Goal: Task Accomplishment & Management: Use online tool/utility

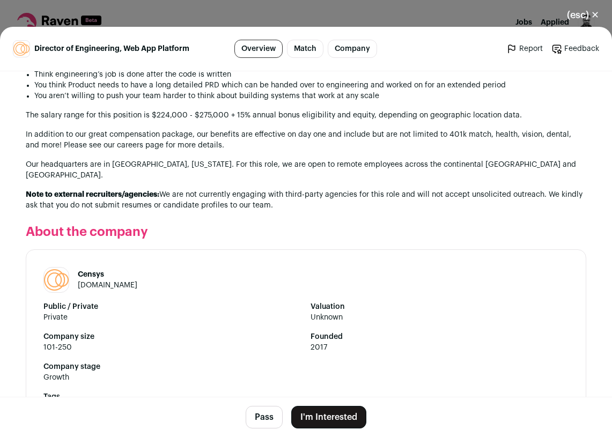
scroll to position [1276, 0]
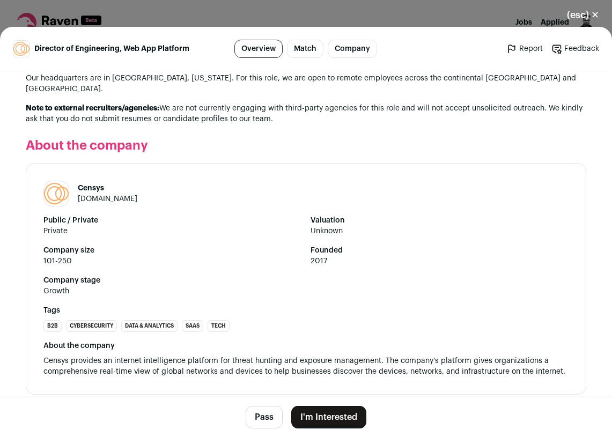
click at [256, 422] on button "Pass" at bounding box center [264, 417] width 37 height 23
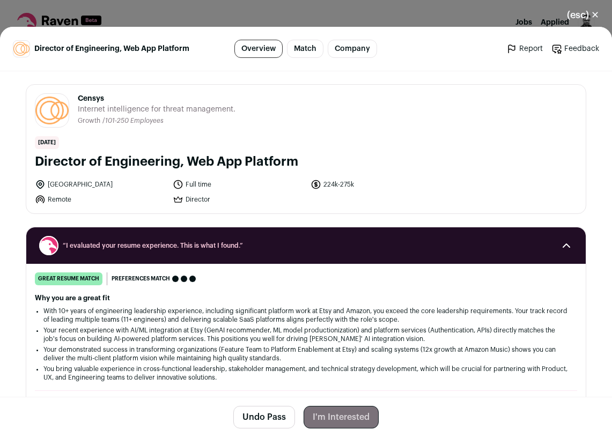
click at [590, 13] on button "(esc) ✕" at bounding box center [583, 15] width 58 height 24
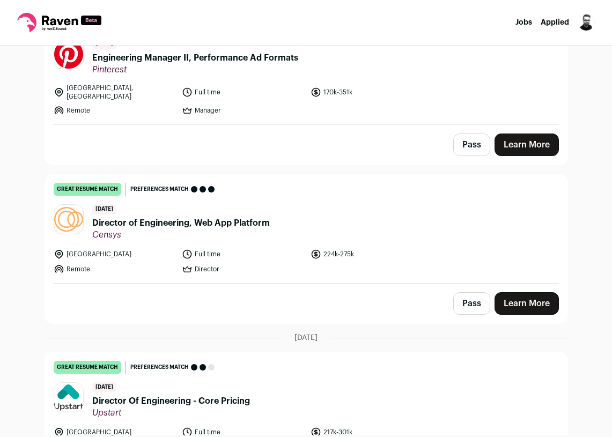
scroll to position [302, 0]
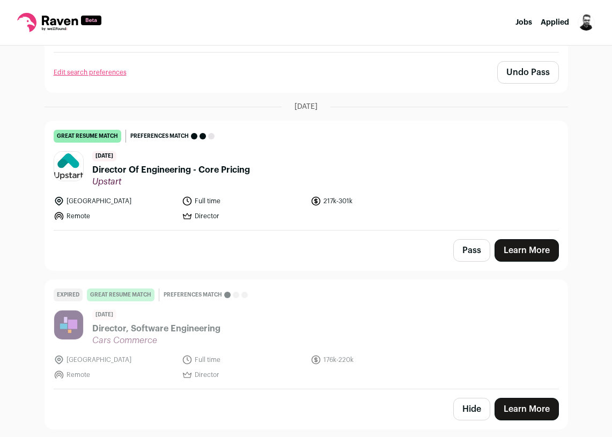
scroll to position [557, 0]
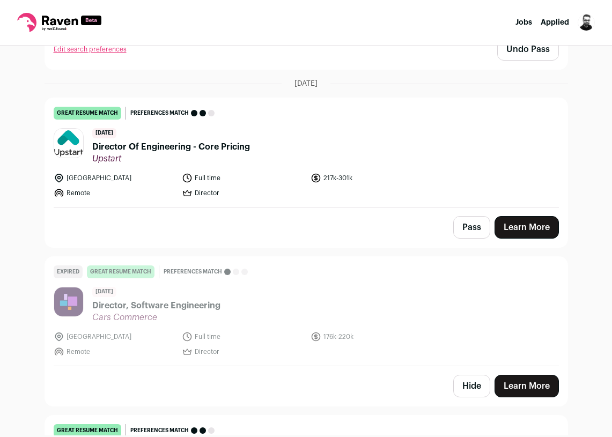
click at [484, 228] on button "Pass" at bounding box center [471, 227] width 37 height 23
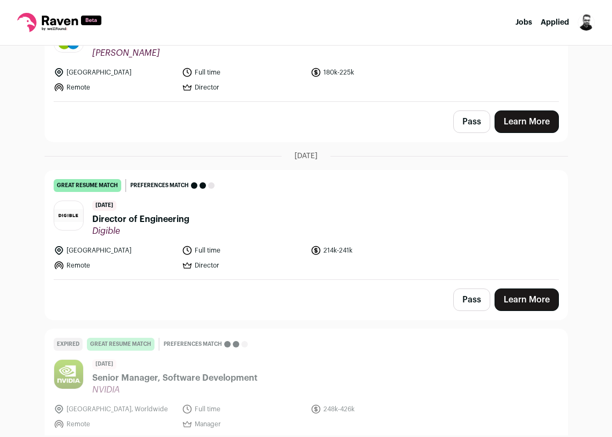
scroll to position [978, 0]
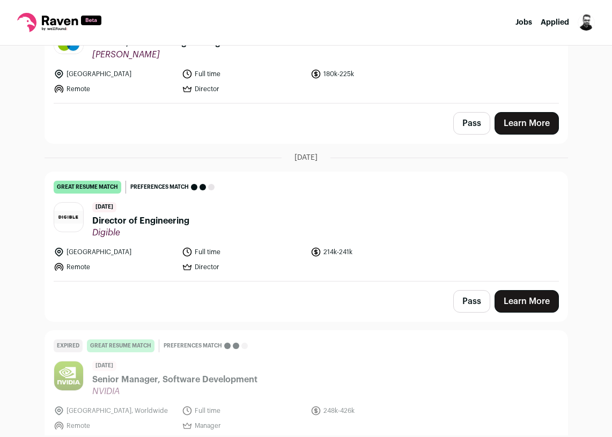
click at [461, 298] on button "Pass" at bounding box center [471, 301] width 37 height 23
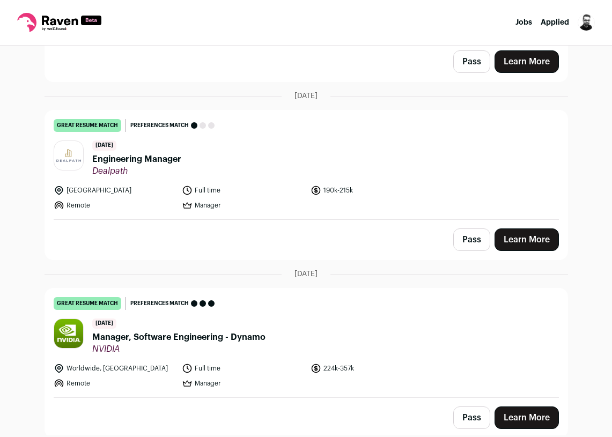
scroll to position [1697, 0]
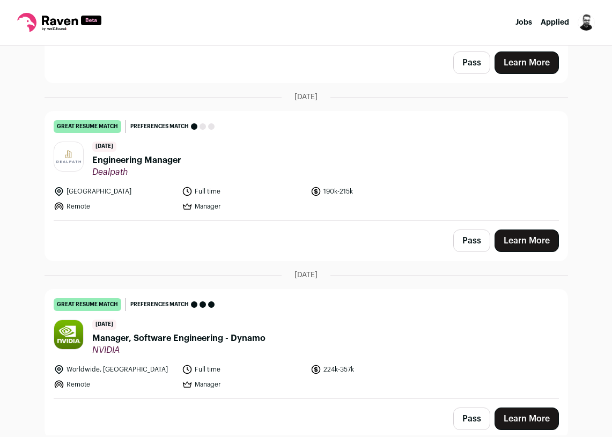
drag, startPoint x: 470, startPoint y: 235, endPoint x: 406, endPoint y: 242, distance: 63.6
click at [406, 242] on div "Pass Learn More" at bounding box center [306, 241] width 522 height 40
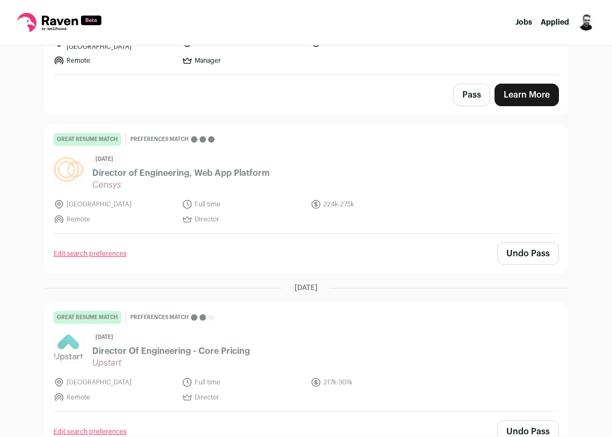
scroll to position [0, 0]
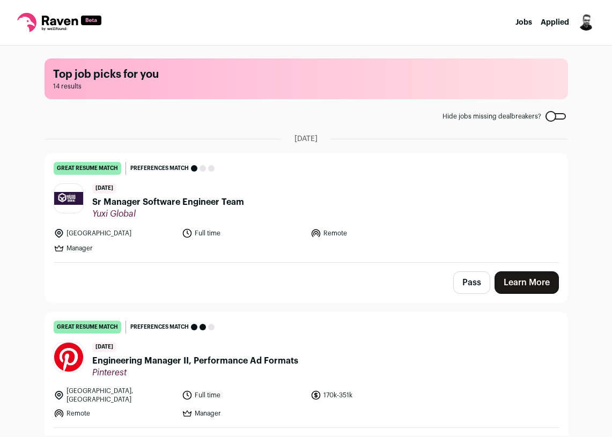
click at [222, 199] on span "Sr Manager Software Engineer Team" at bounding box center [168, 202] width 152 height 13
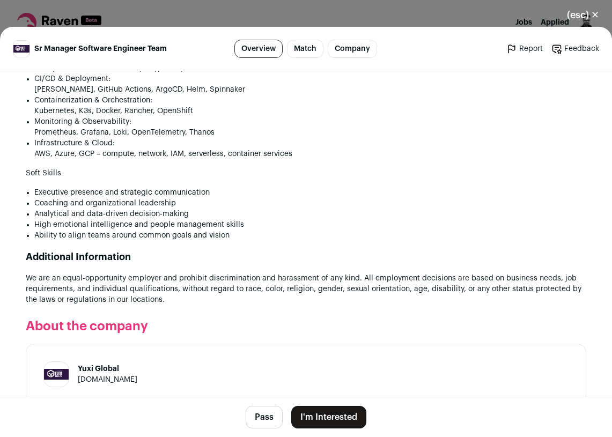
scroll to position [1224, 0]
